Goal: Information Seeking & Learning: Learn about a topic

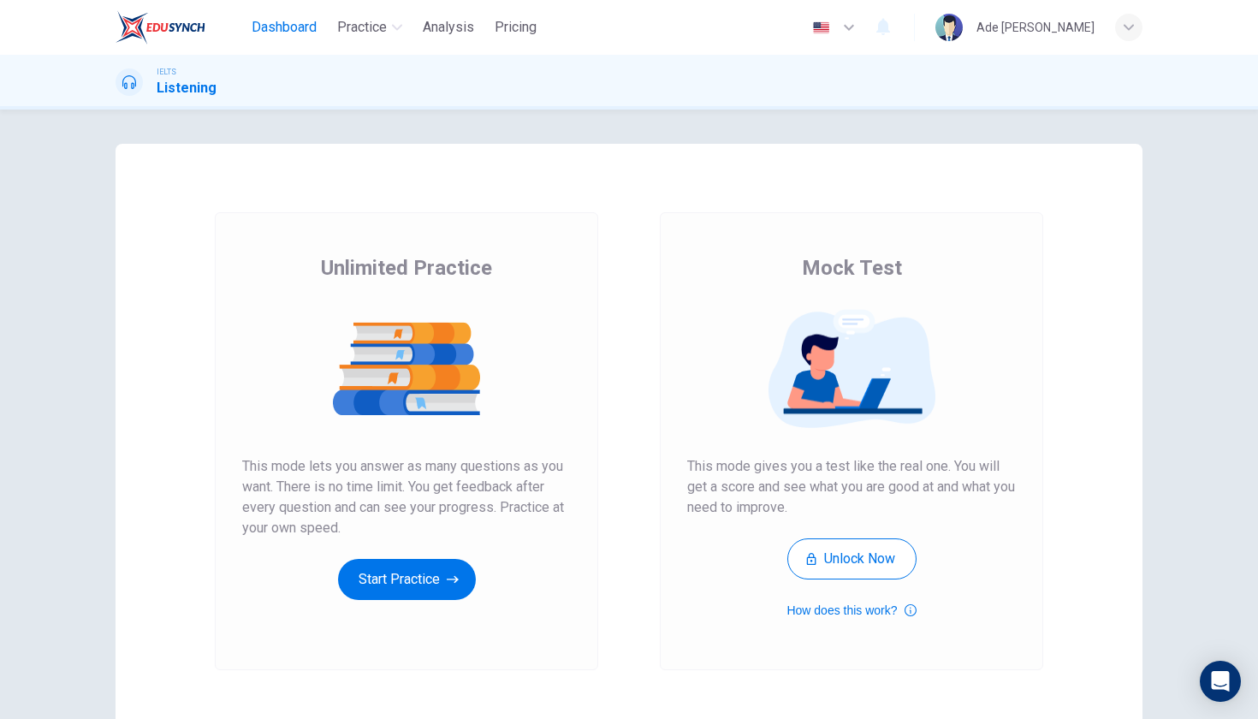
click at [272, 37] on span "Dashboard" at bounding box center [284, 27] width 65 height 21
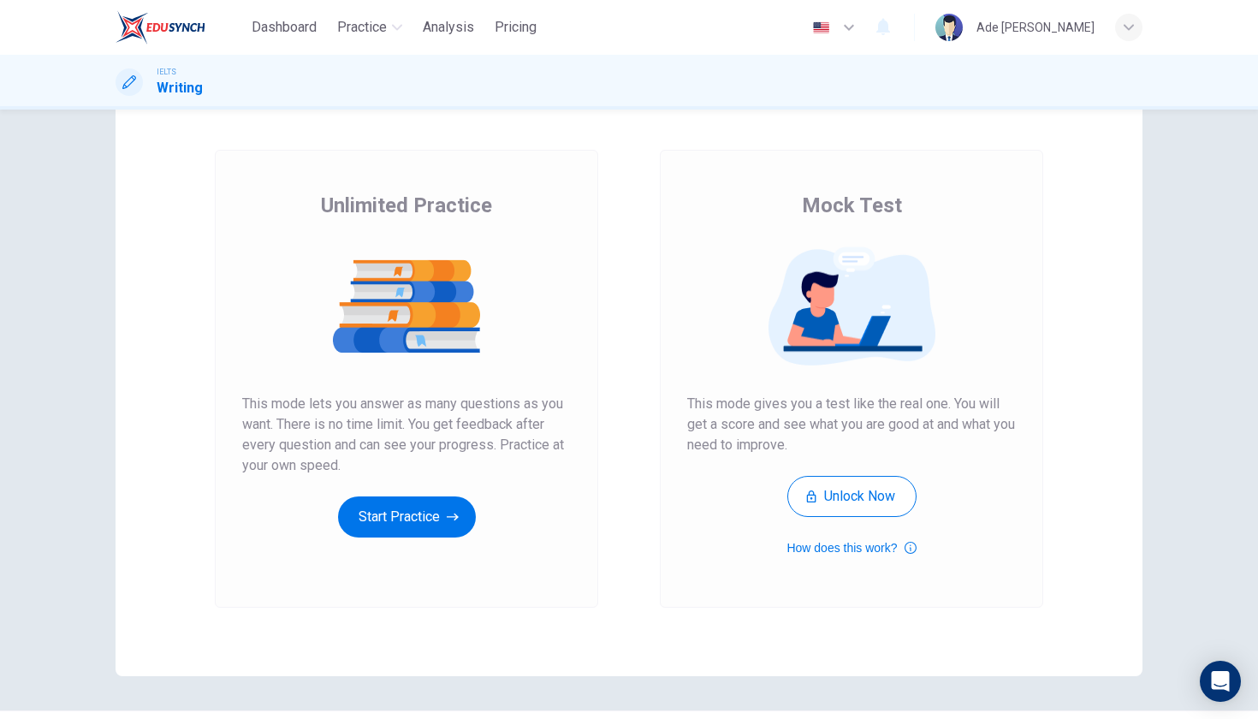
scroll to position [109, 0]
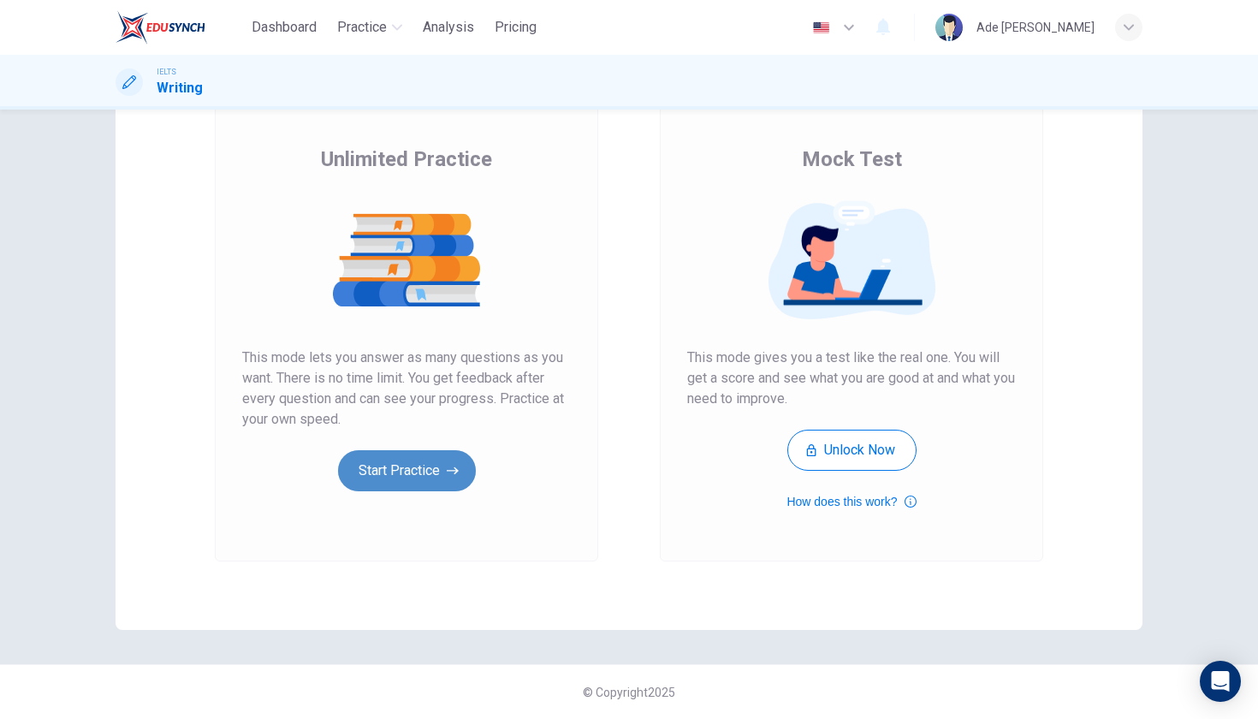
click at [459, 476] on button "Start Practice" at bounding box center [407, 470] width 138 height 41
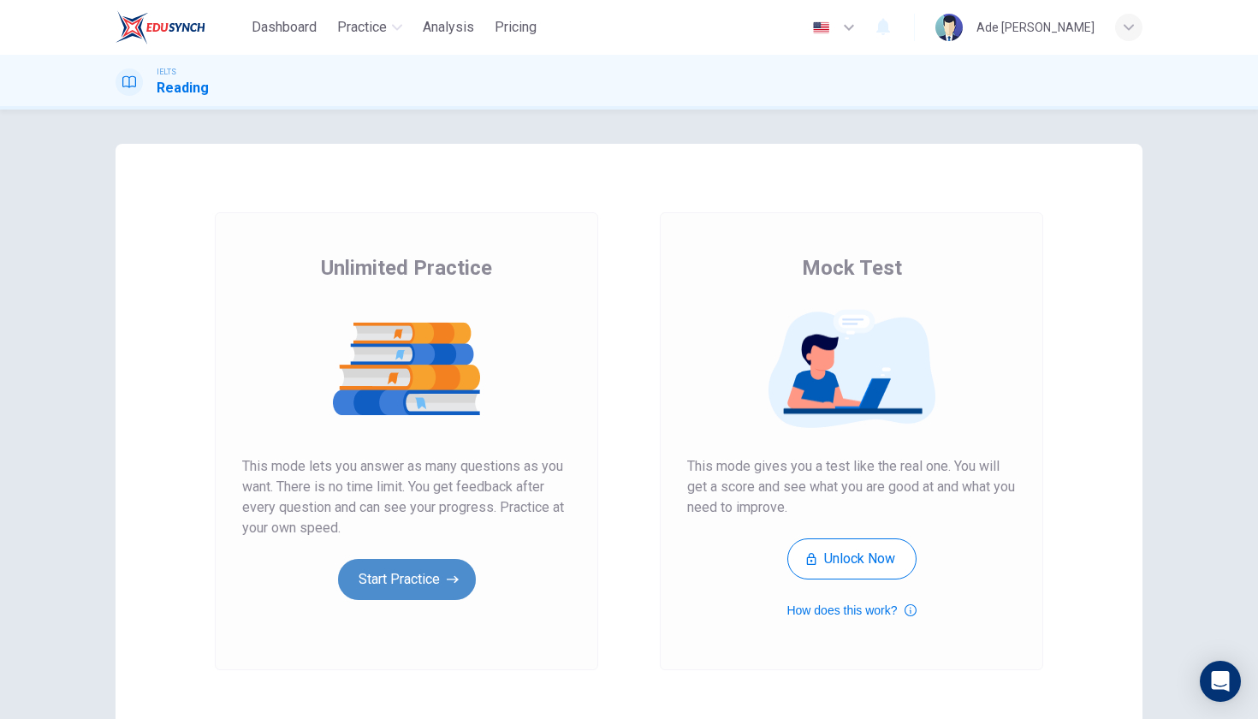
click at [448, 574] on icon "button" at bounding box center [453, 579] width 12 height 17
